Goal: Navigation & Orientation: Find specific page/section

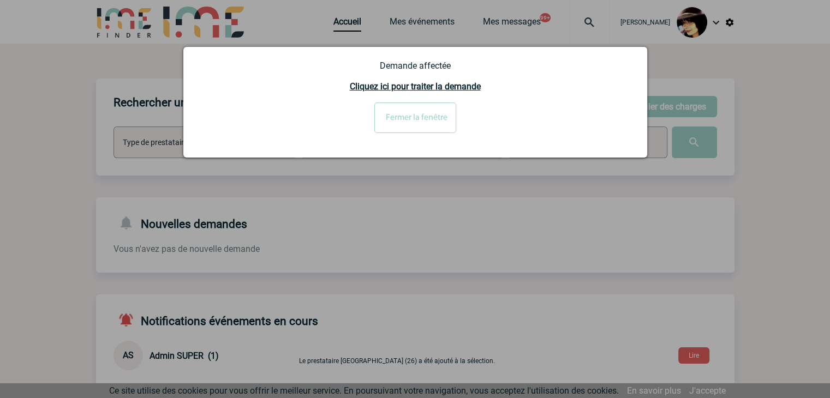
click at [418, 129] on input "Fermer la fenêtre" at bounding box center [415, 118] width 82 height 31
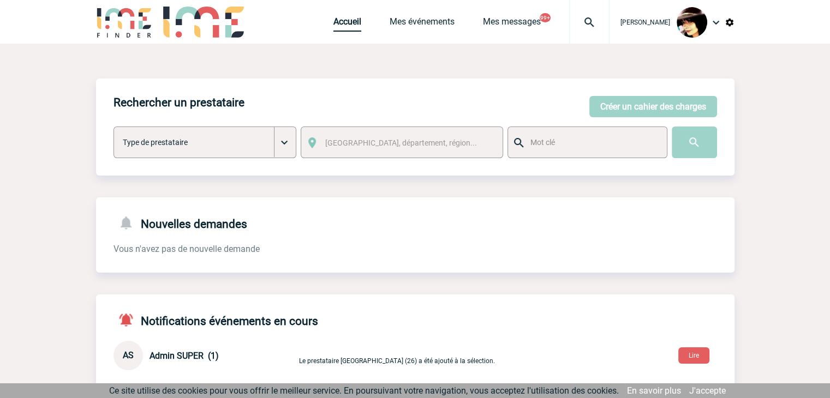
click at [341, 27] on link "Accueil" at bounding box center [348, 23] width 28 height 15
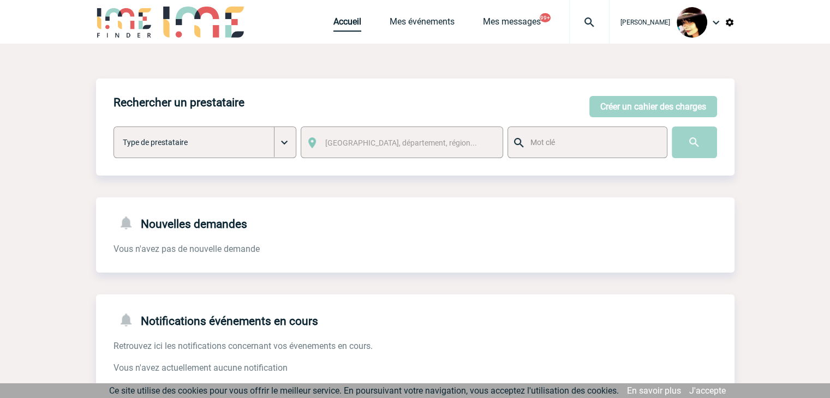
click at [334, 29] on link "Accueil" at bounding box center [348, 23] width 28 height 15
